Goal: Transaction & Acquisition: Purchase product/service

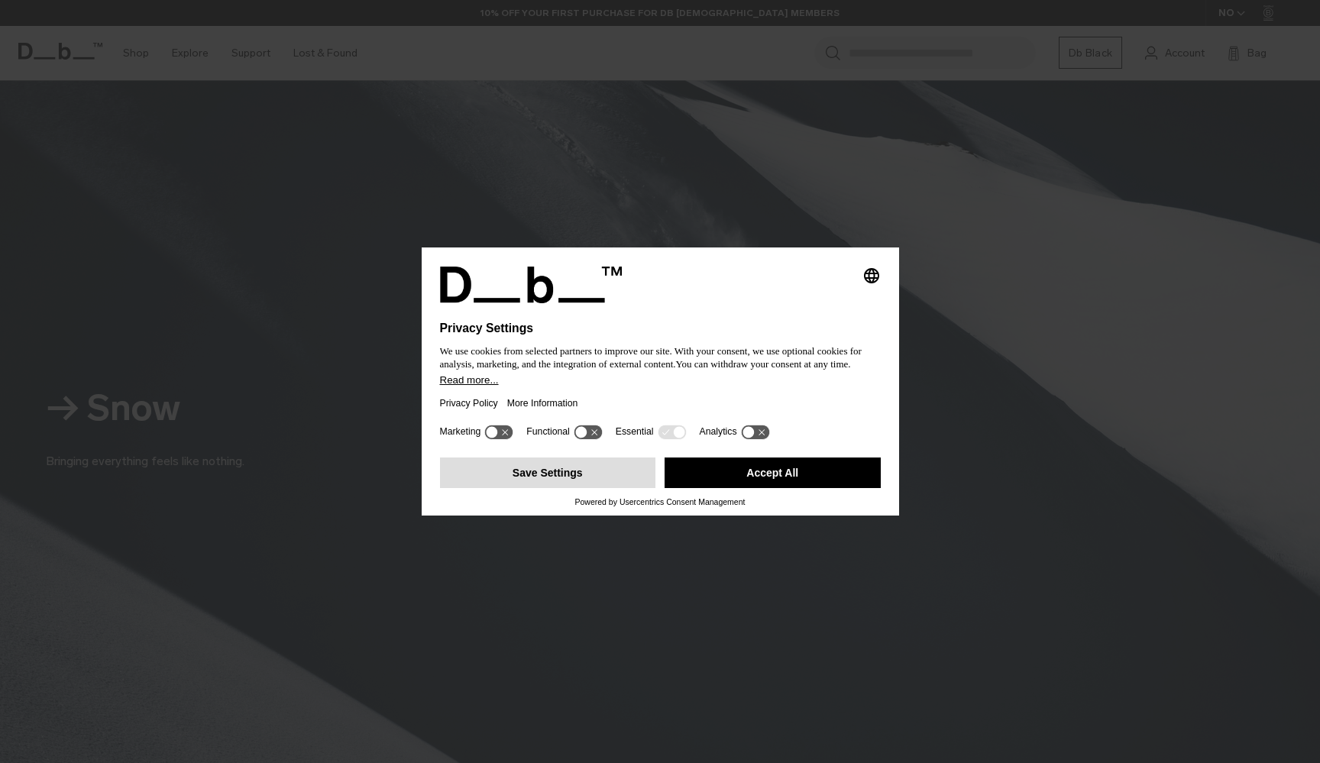
click at [614, 479] on button "Save Settings" at bounding box center [548, 473] width 216 height 31
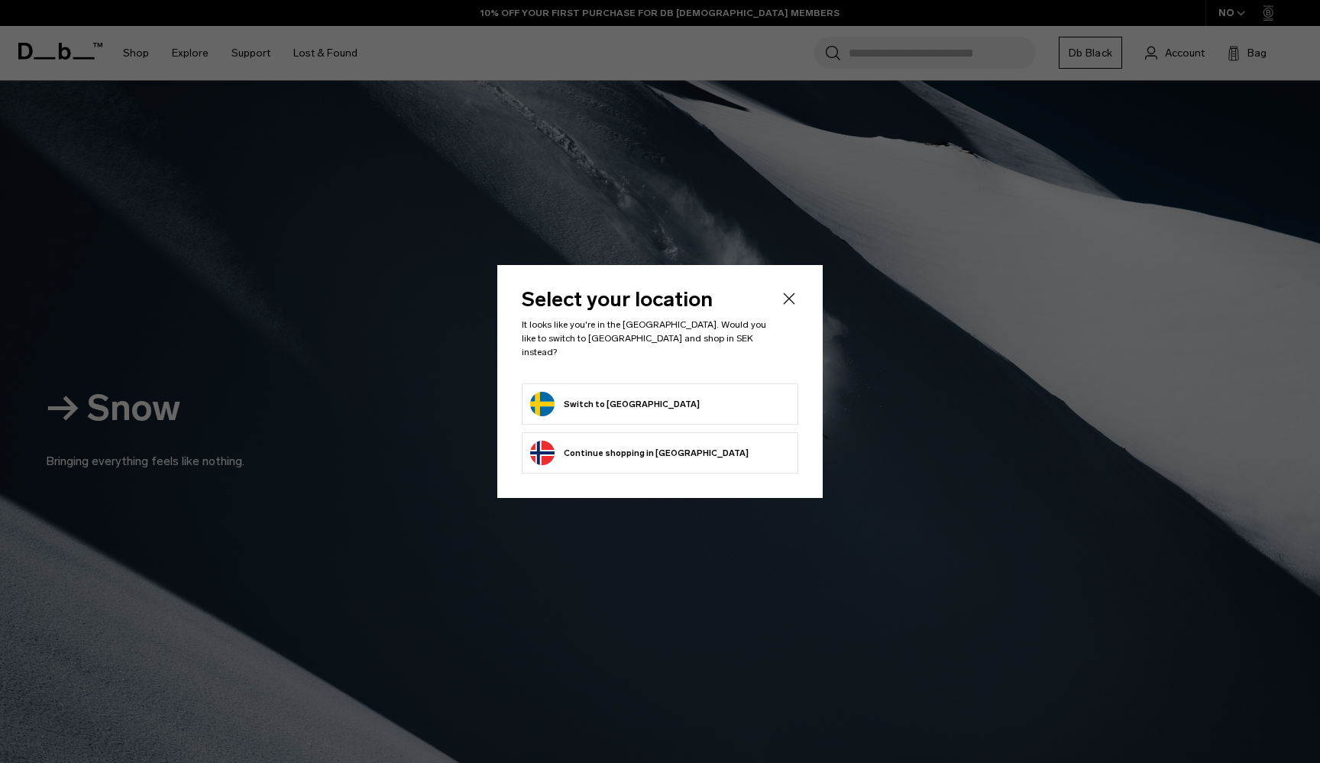
click at [610, 397] on button "Switch to [GEOGRAPHIC_DATA]" at bounding box center [615, 404] width 170 height 24
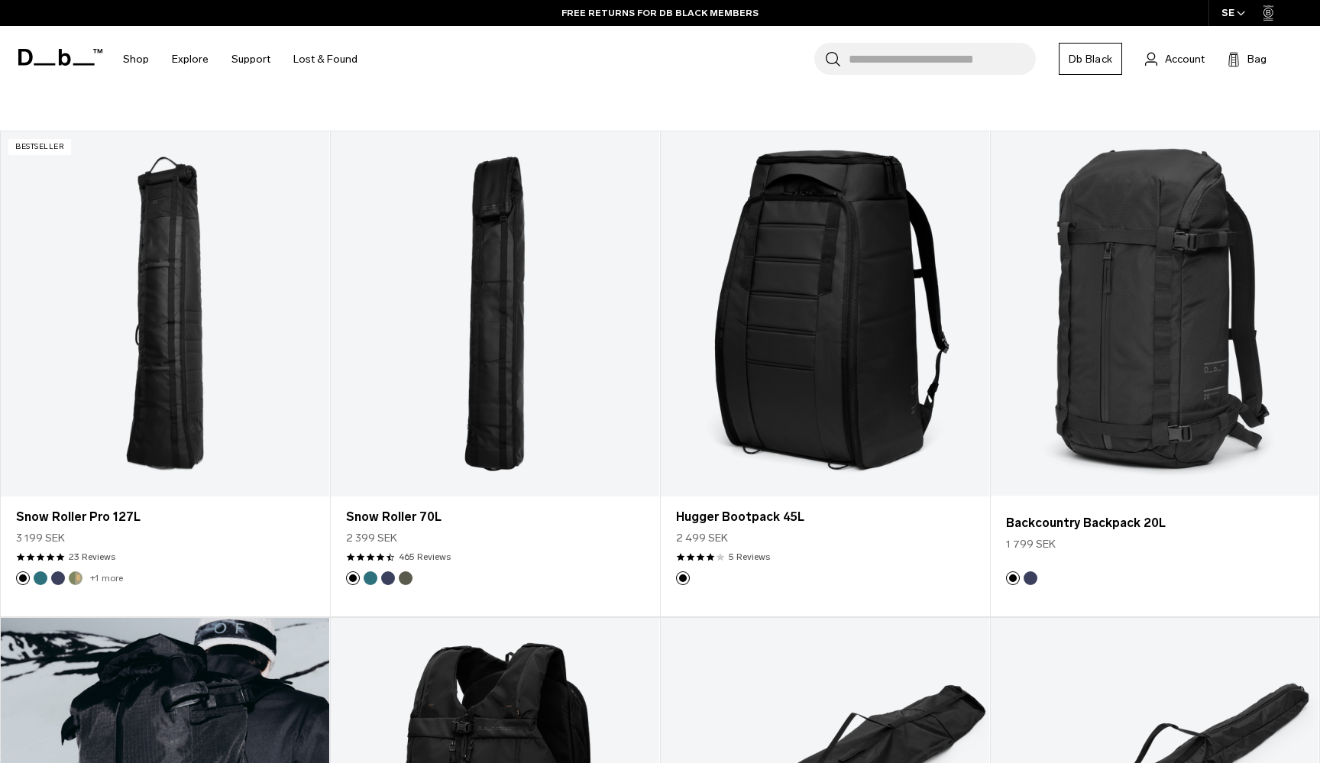
scroll to position [1072, 0]
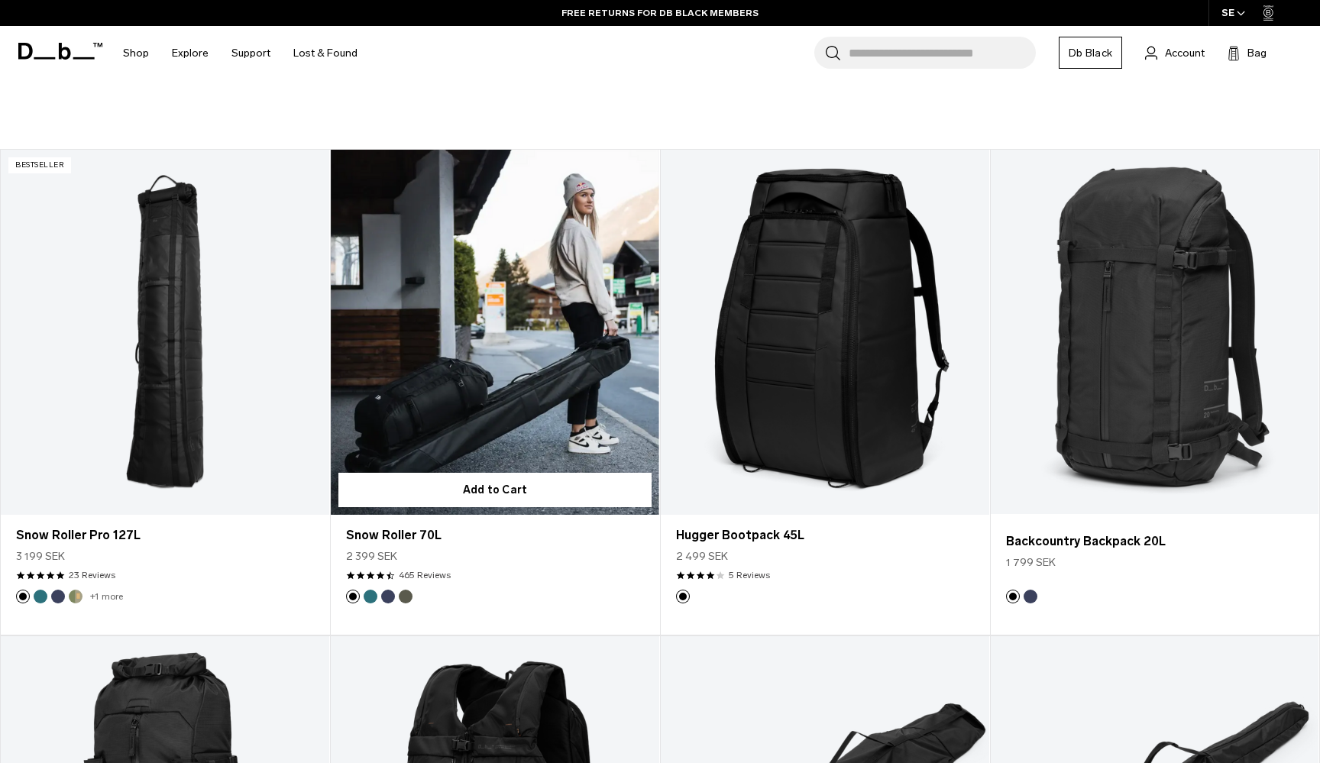
click at [471, 317] on link "Snow Roller 70L" at bounding box center [495, 332] width 329 height 365
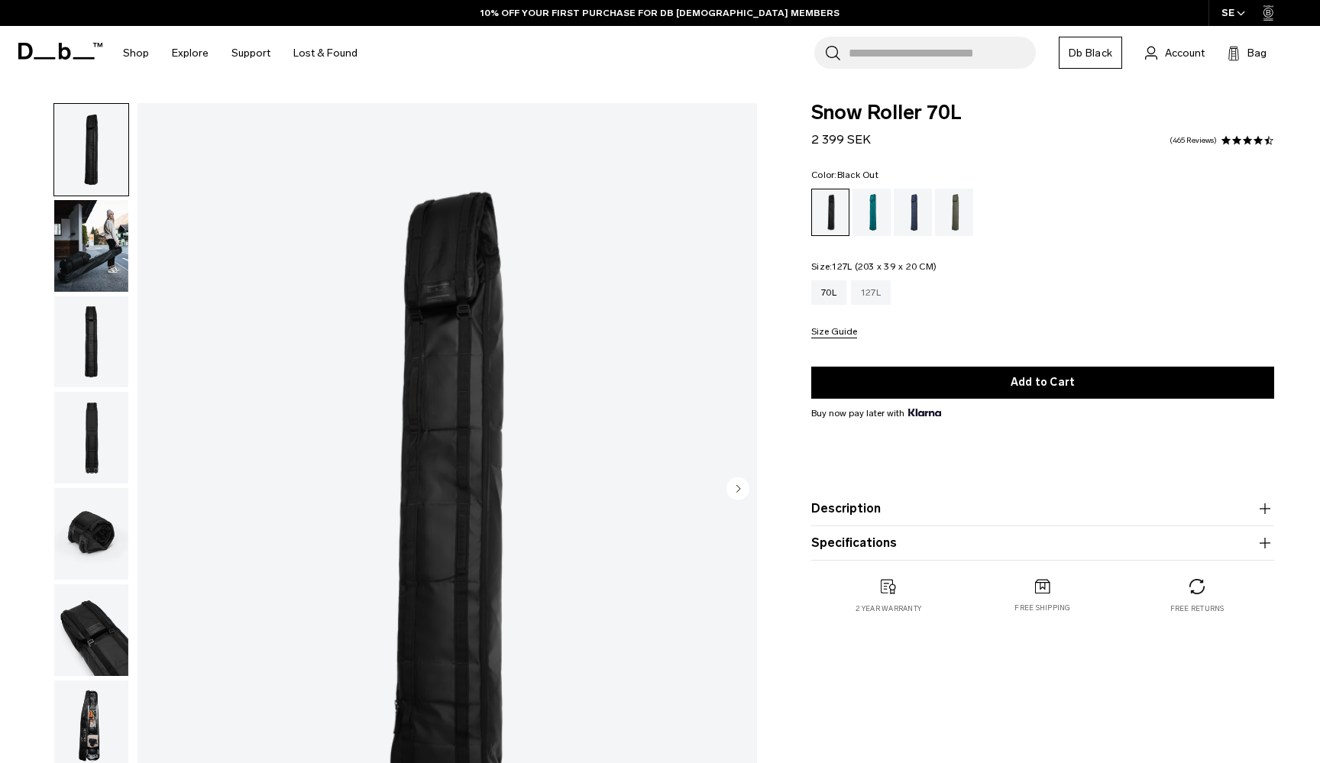
click at [876, 290] on div "127L" at bounding box center [871, 292] width 40 height 24
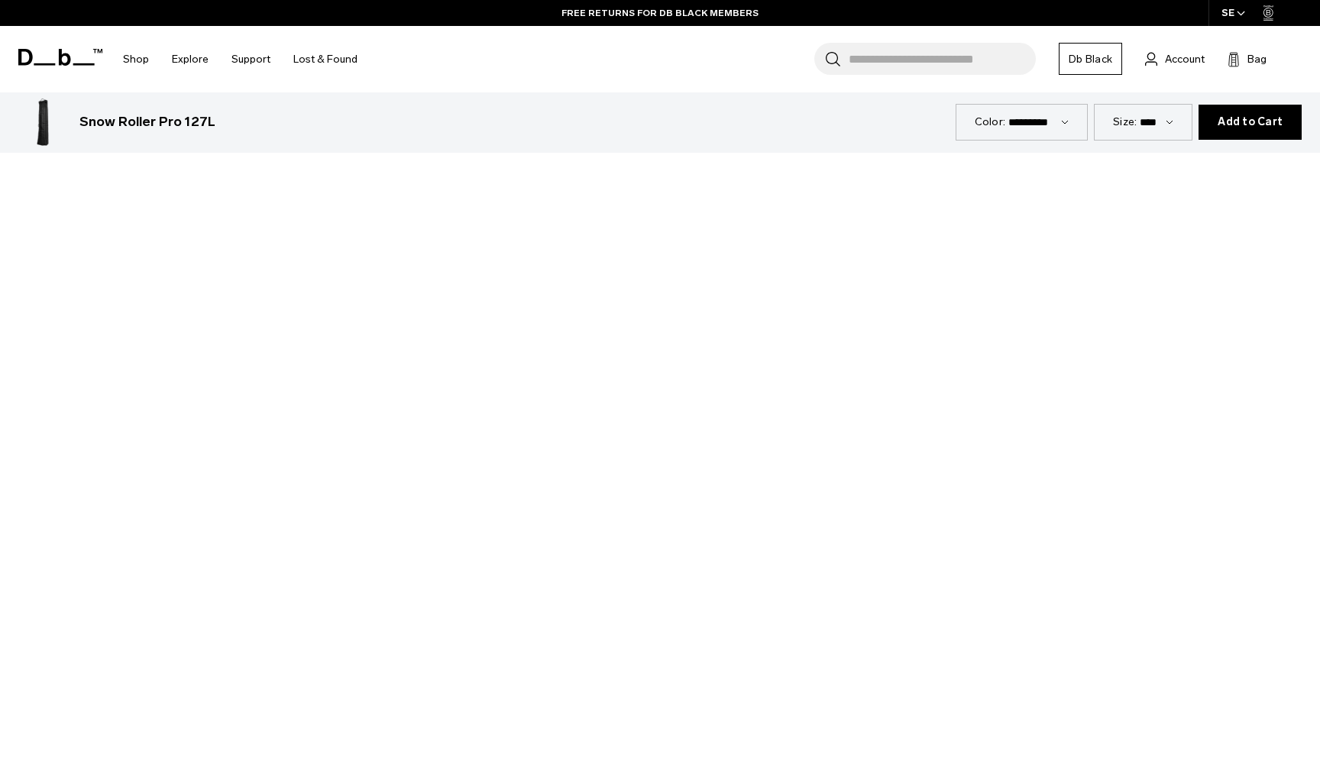
scroll to position [1383, 0]
click at [659, 500] on div at bounding box center [660, 486] width 1320 height 743
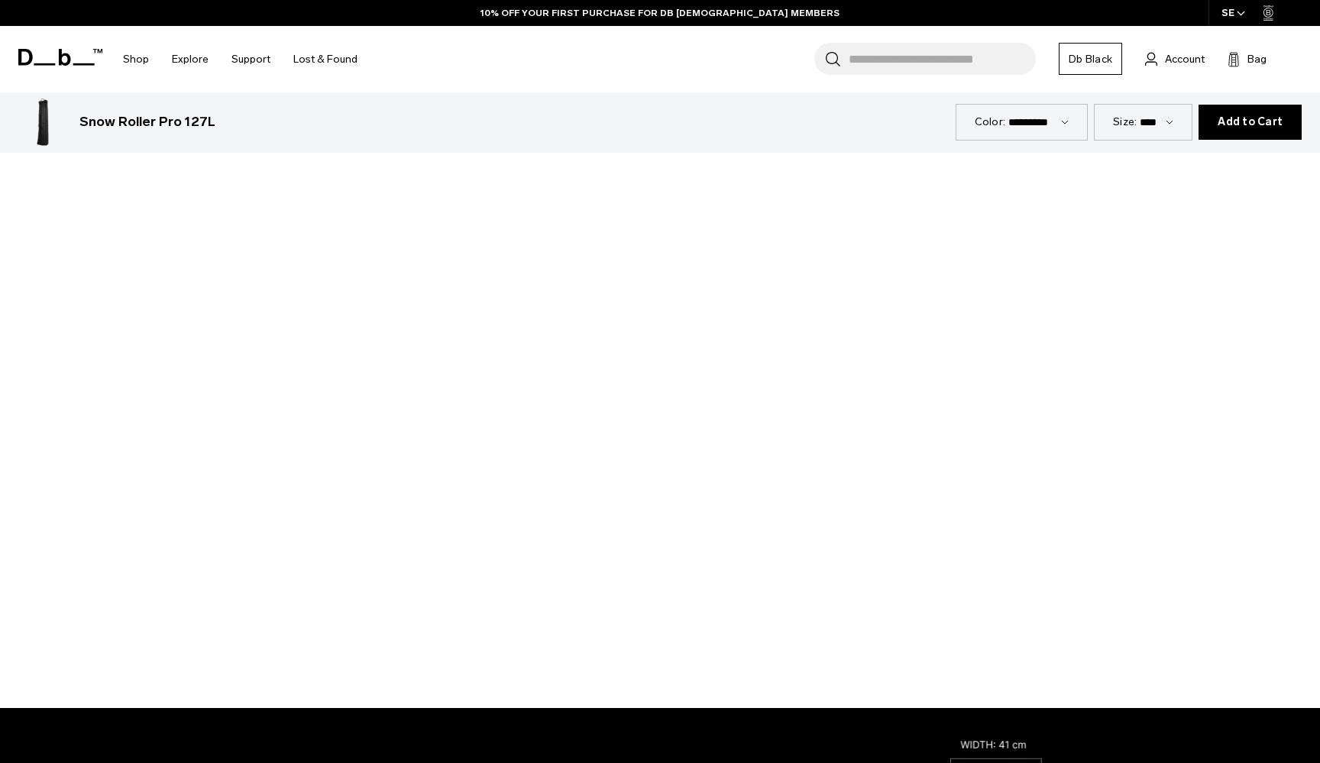
scroll to position [1553, 0]
